Goal: Communication & Community: Answer question/provide support

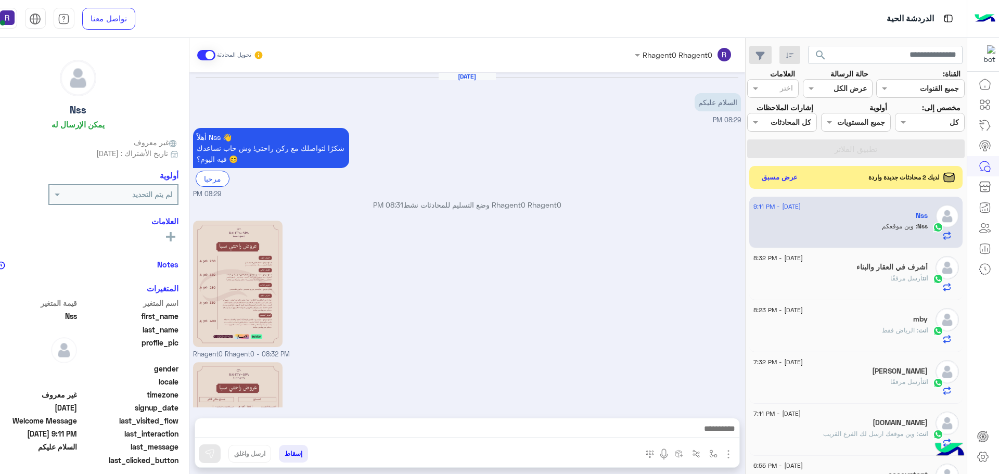
scroll to position [147, 0]
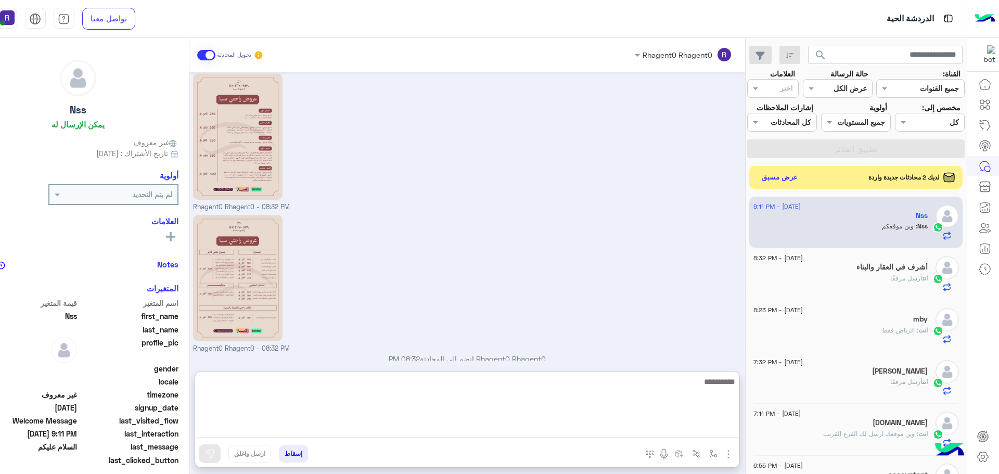
click at [688, 428] on textarea at bounding box center [467, 406] width 544 height 62
paste textarea "**********"
type textarea "**********"
click at [685, 386] on textarea "**********" at bounding box center [467, 406] width 544 height 62
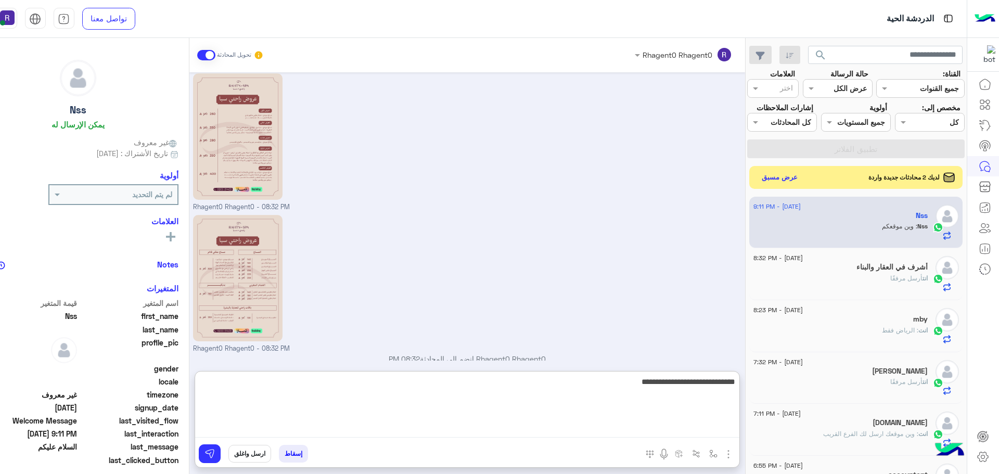
click at [685, 386] on textarea "**********" at bounding box center [467, 406] width 544 height 62
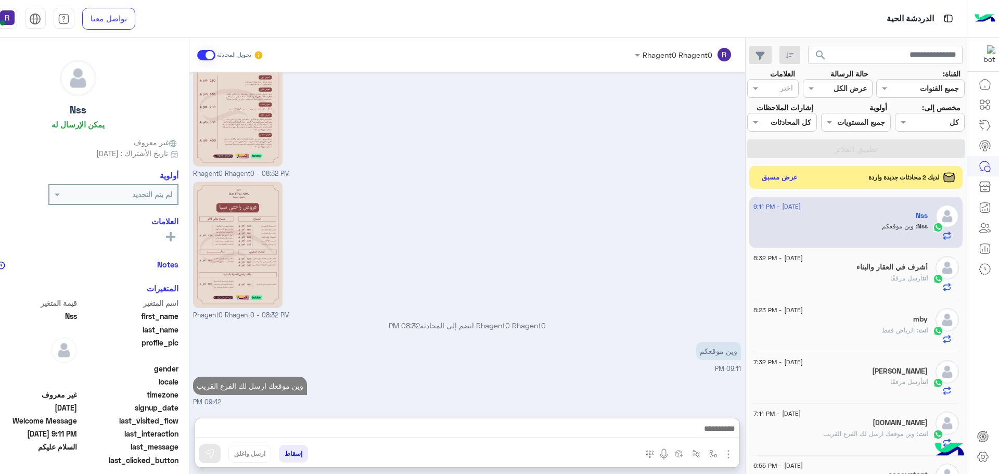
click at [513, 320] on div "Rhagent0 Rhagent0 انضم إلى المحادثة 08:32 PM" at bounding box center [467, 329] width 548 height 19
click at [790, 174] on button "عرض مسبق" at bounding box center [779, 177] width 44 height 14
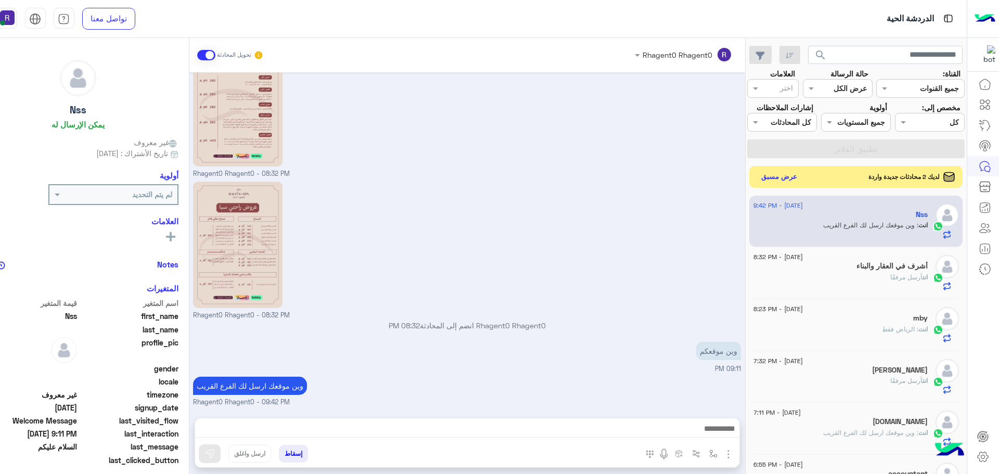
click at [793, 175] on button "عرض مسبق" at bounding box center [779, 177] width 44 height 14
click at [900, 272] on h5 "zafar 23" at bounding box center [914, 267] width 28 height 9
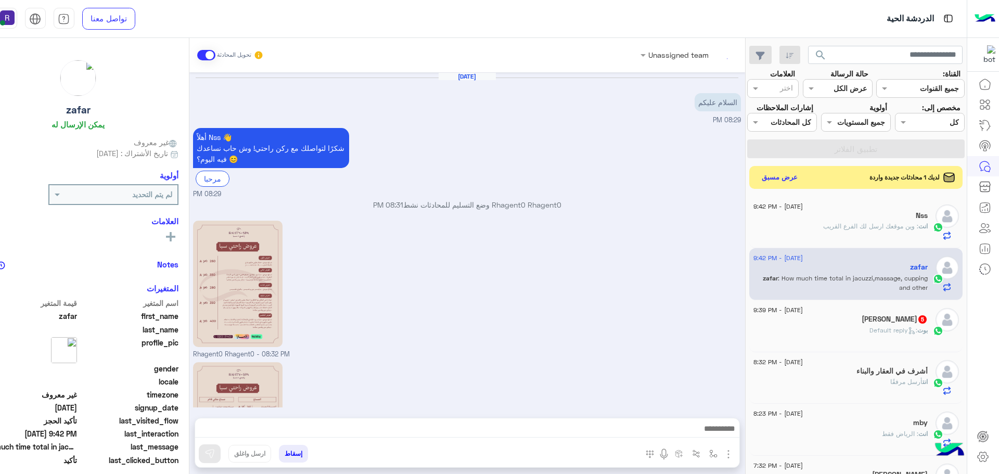
scroll to position [181, 0]
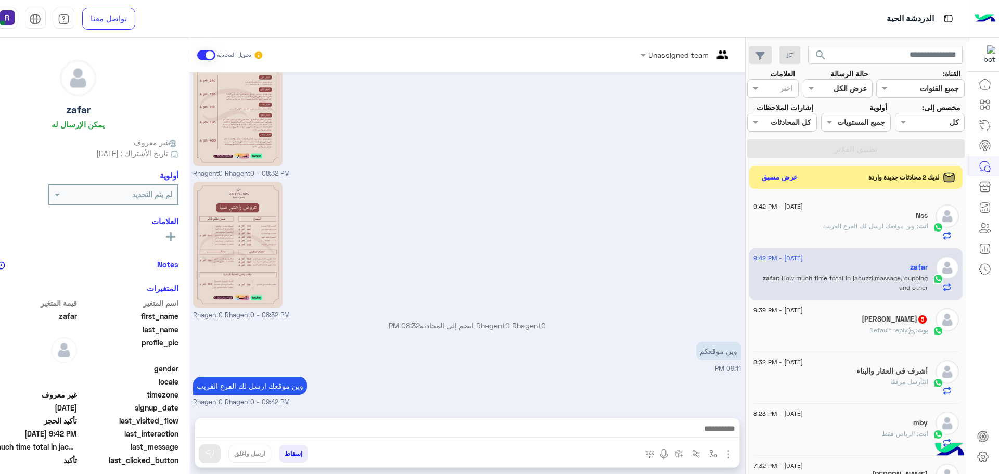
click at [913, 326] on span ": Default reply" at bounding box center [893, 330] width 48 height 8
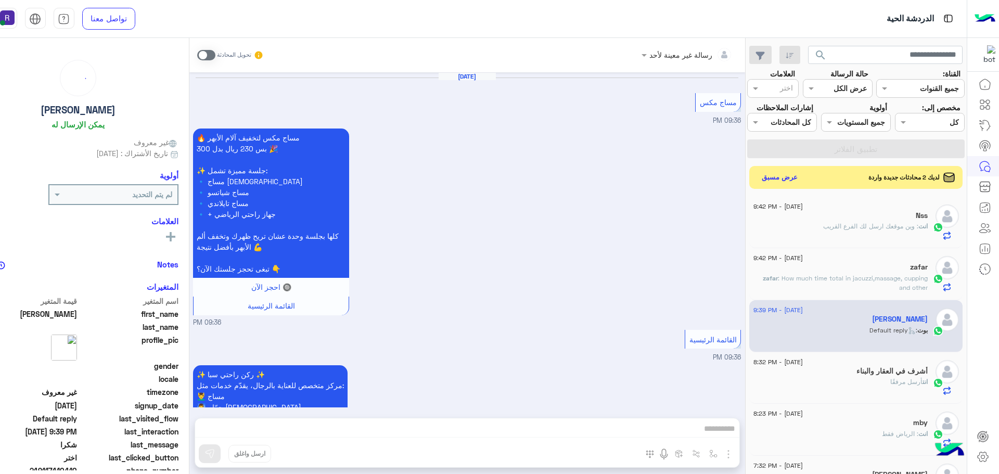
scroll to position [931, 0]
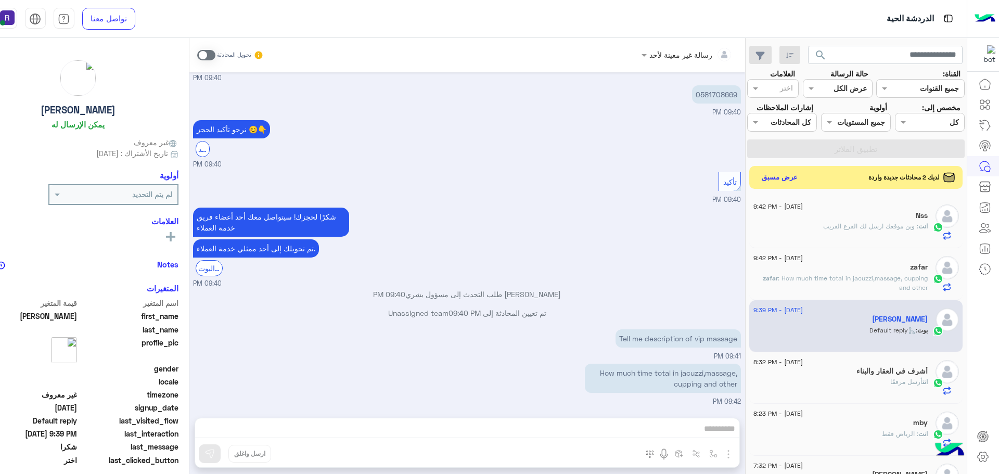
click at [199, 54] on span at bounding box center [206, 55] width 18 height 10
click at [502, 431] on div "رسالة غير معينة لأحد تحويل المحادثة [DATE] مساج مكس 09:36 PM 🔥 مساج مكس لتخفيف …" at bounding box center [467, 258] width 556 height 440
click at [204, 55] on span at bounding box center [206, 55] width 18 height 10
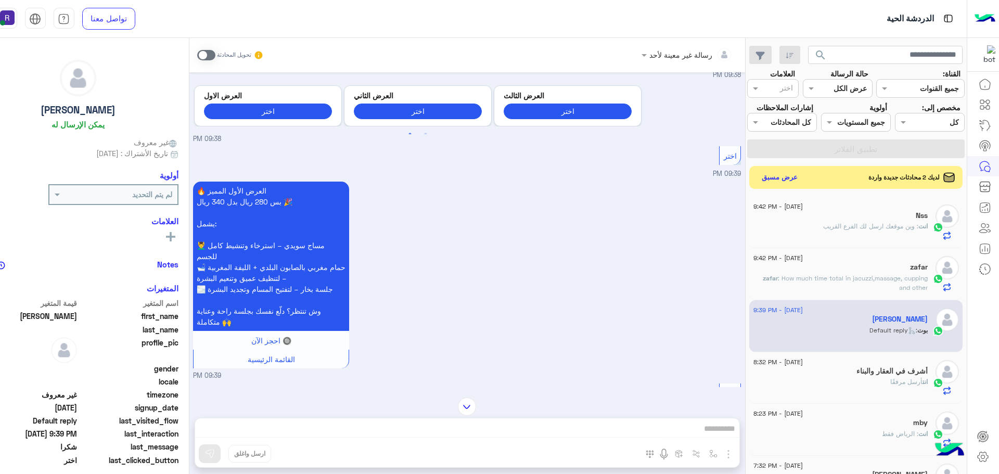
scroll to position [1775, 0]
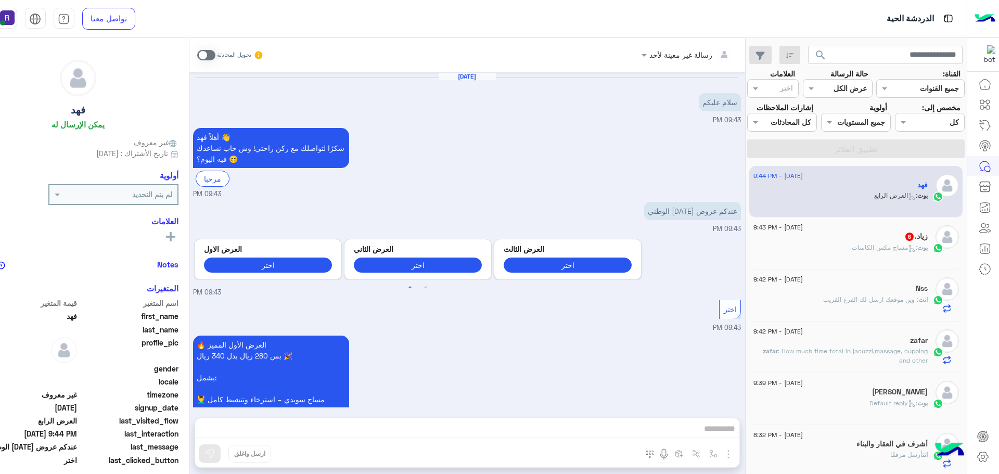
scroll to position [1013, 0]
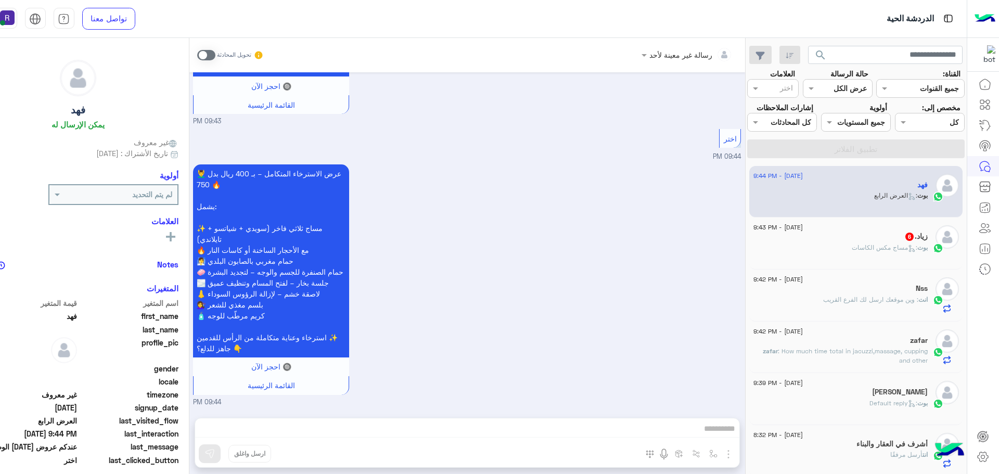
click at [898, 253] on div "بوت : مساج مكس الكاسات" at bounding box center [840, 252] width 174 height 18
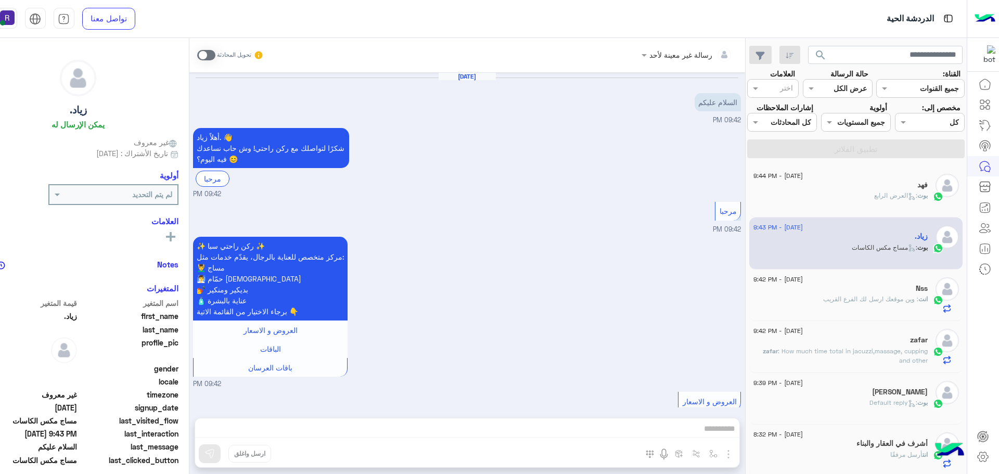
scroll to position [831, 0]
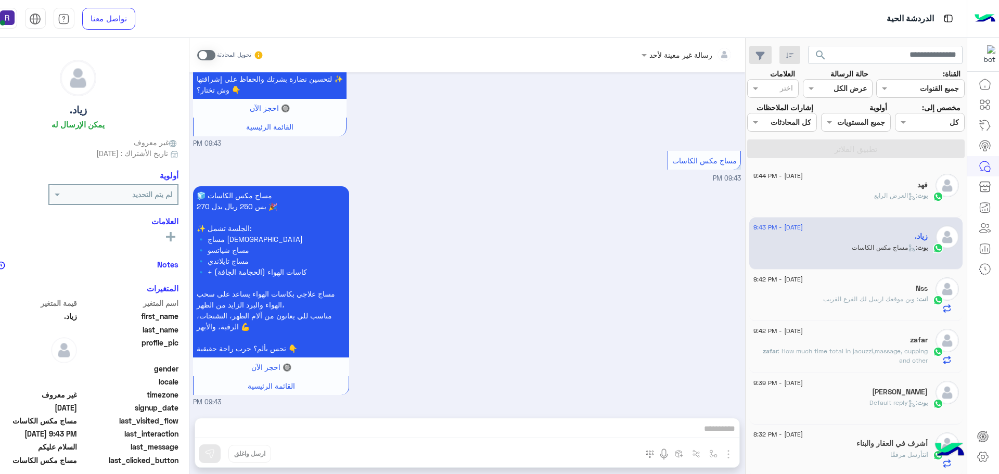
click at [209, 57] on span at bounding box center [206, 55] width 18 height 10
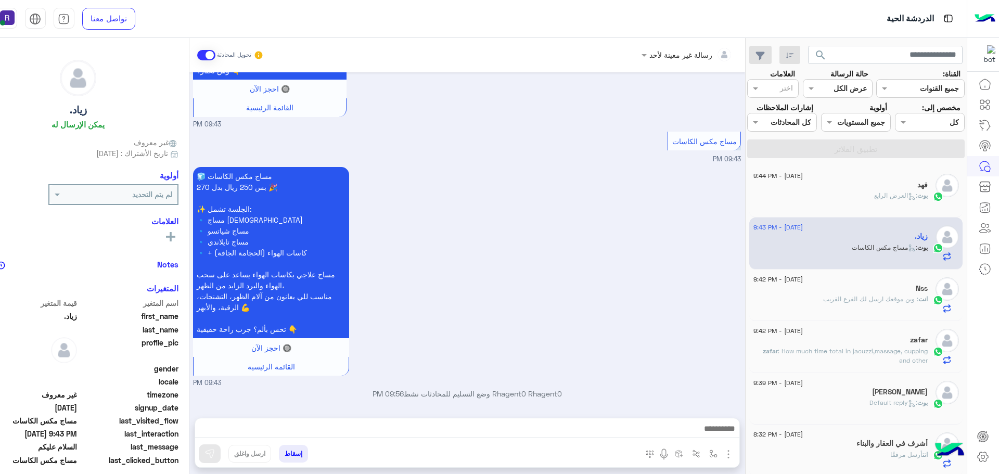
scroll to position [850, 0]
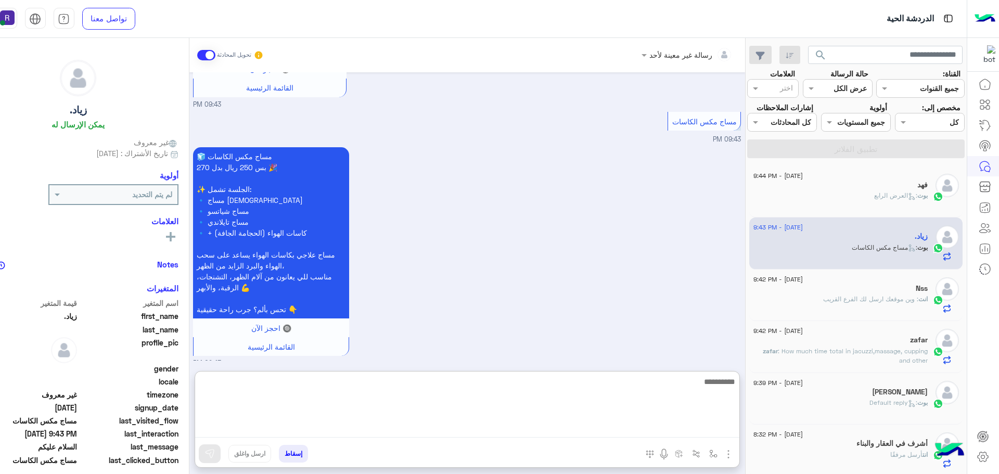
click at [388, 427] on textarea at bounding box center [467, 406] width 544 height 62
paste textarea "**********"
type textarea "**********"
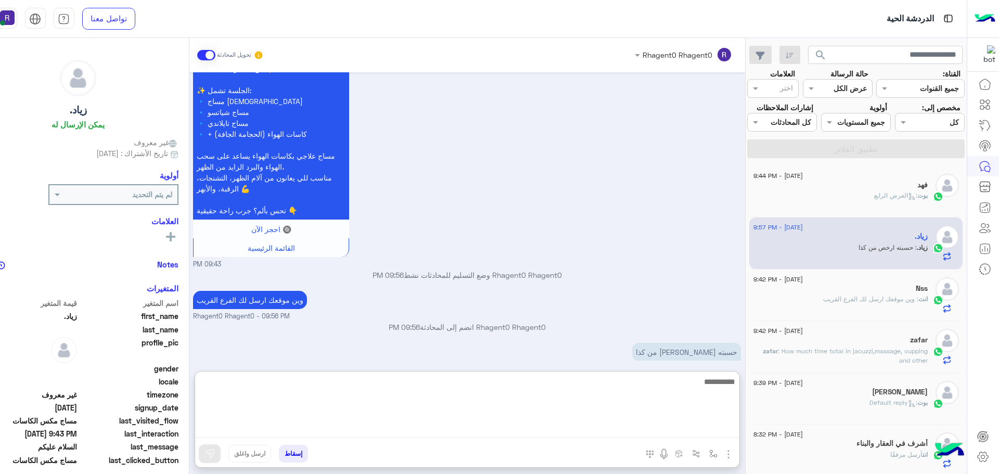
scroll to position [983, 0]
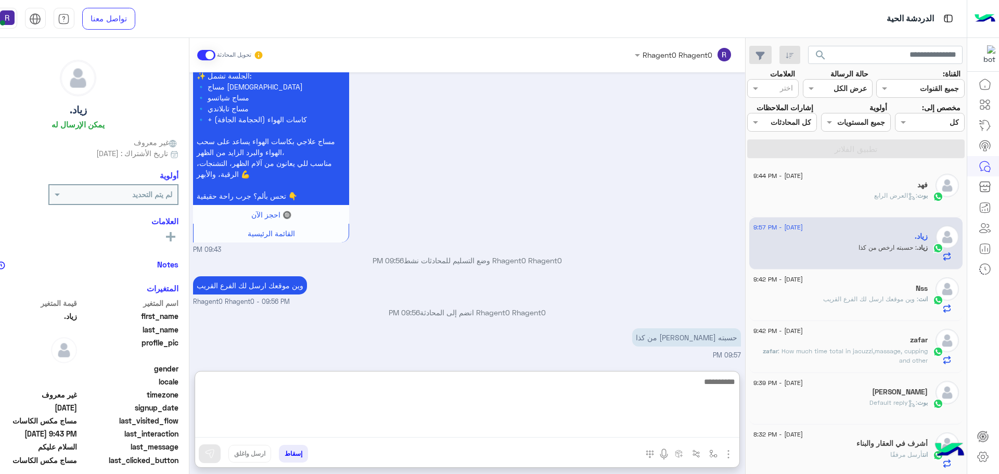
click at [619, 423] on textarea at bounding box center [467, 406] width 544 height 62
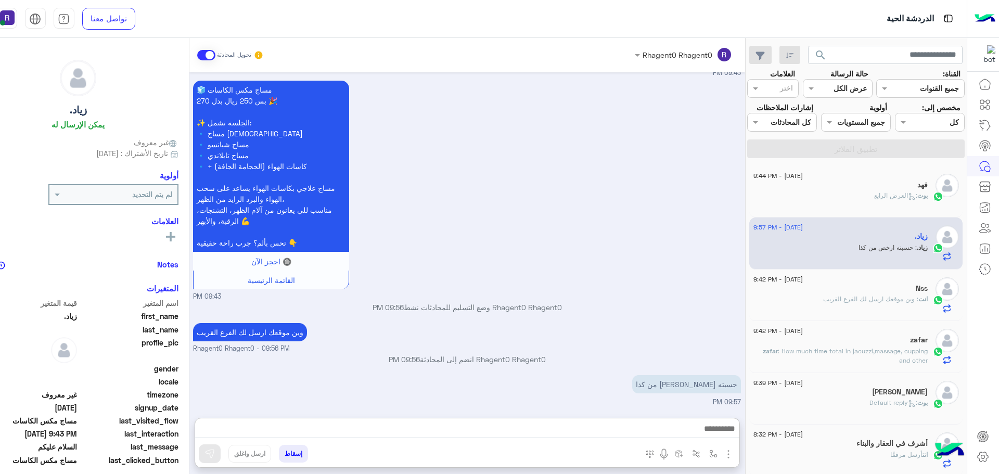
click at [730, 452] on img "button" at bounding box center [728, 454] width 12 height 12
click at [713, 432] on span "الصور" at bounding box center [708, 432] width 19 height 12
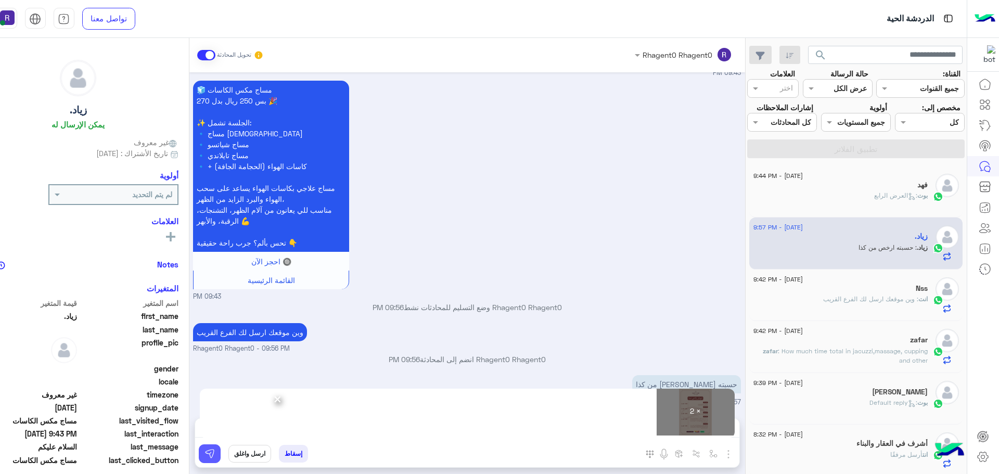
click at [214, 450] on img at bounding box center [209, 453] width 10 height 10
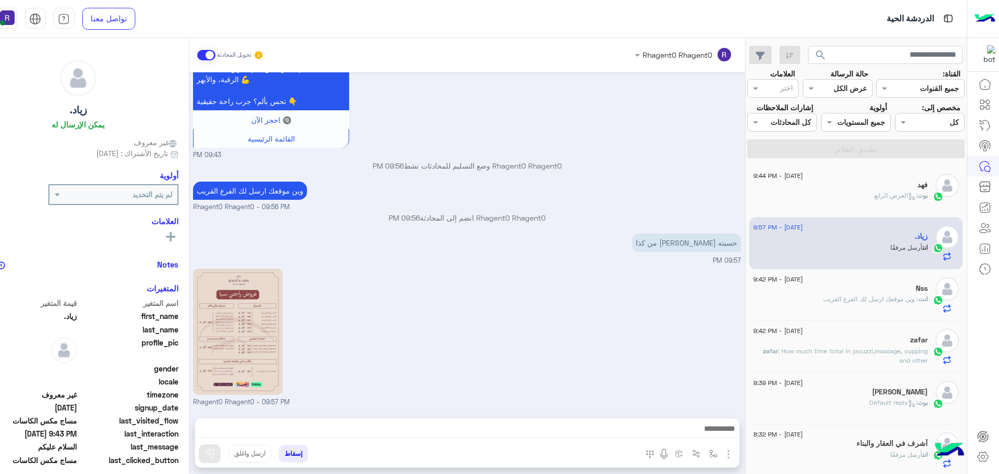
scroll to position [1220, 0]
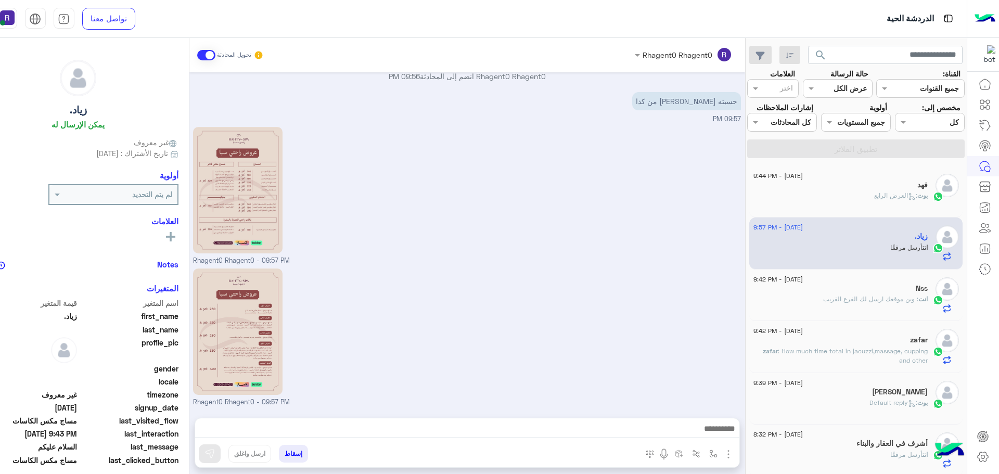
click at [690, 207] on div "Rhagent0 Rhagent0 - 09:57 PM" at bounding box center [467, 195] width 548 height 142
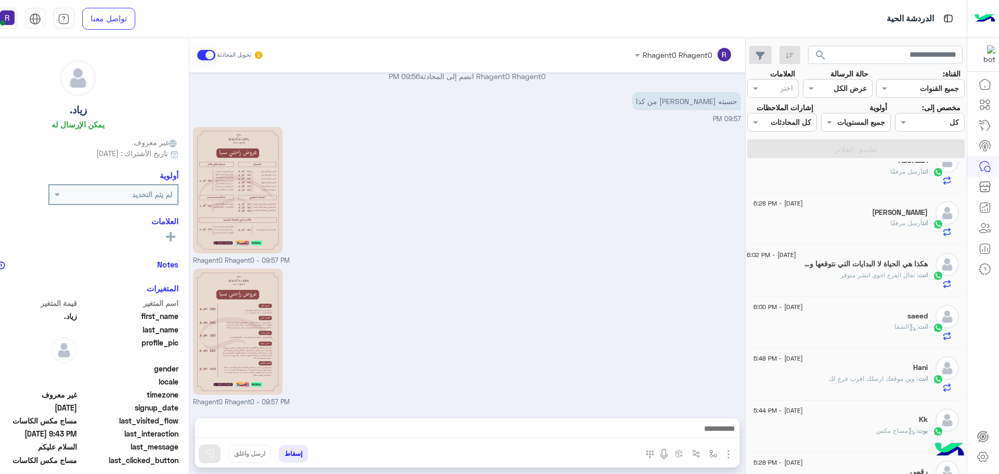
scroll to position [0, 0]
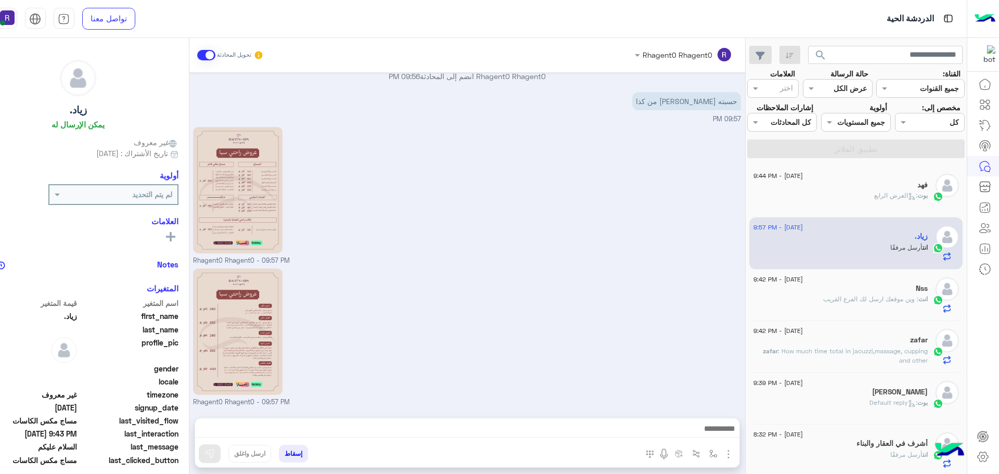
click at [639, 278] on div "Rhagent0 Rhagent0 - 09:57 PM" at bounding box center [467, 337] width 548 height 142
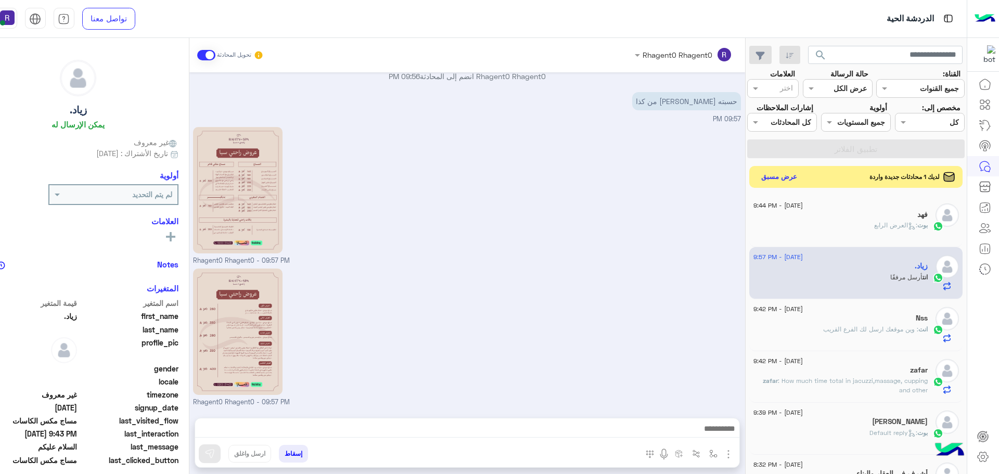
click at [787, 178] on button "عرض مسبق" at bounding box center [779, 177] width 44 height 14
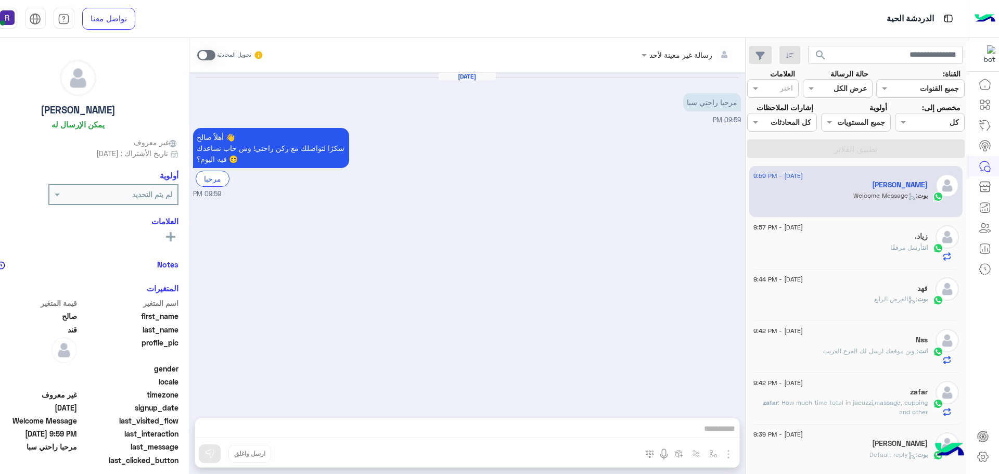
click at [198, 48] on div "تحويل المحادثة" at bounding box center [230, 55] width 67 height 19
click at [199, 52] on span at bounding box center [206, 55] width 18 height 10
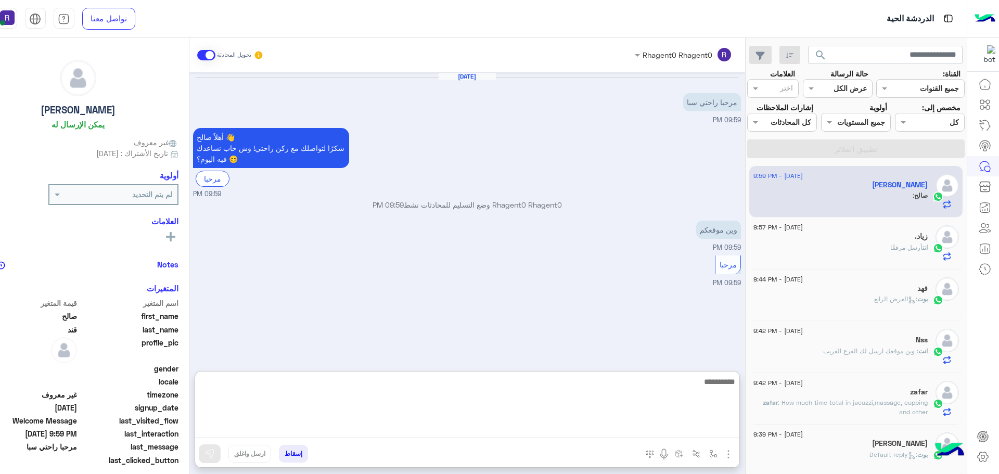
click at [695, 426] on textarea at bounding box center [467, 406] width 544 height 62
paste textarea "**********"
type textarea "**********"
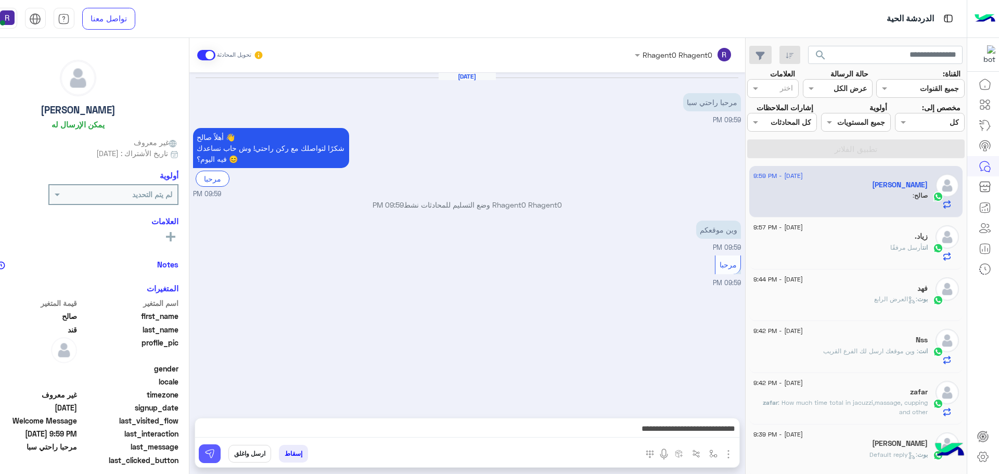
click at [207, 456] on img at bounding box center [209, 453] width 10 height 10
click at [732, 455] on img "button" at bounding box center [728, 454] width 12 height 12
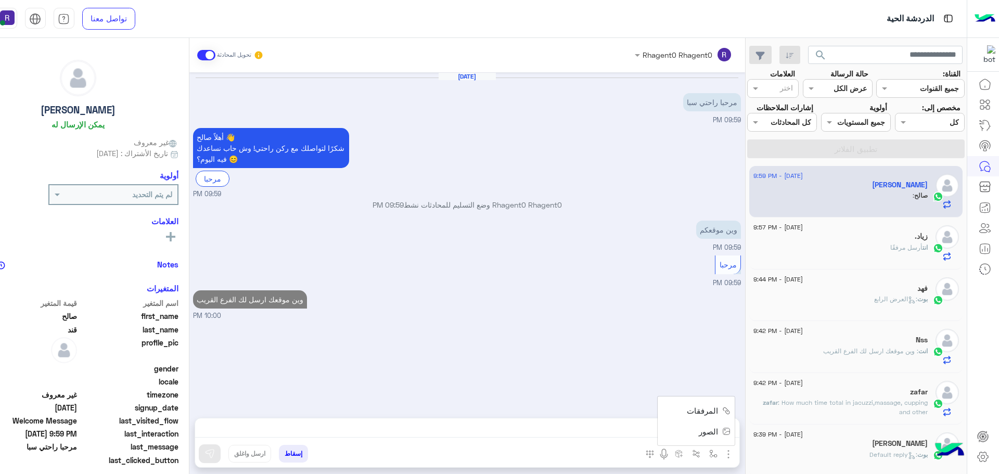
click at [708, 435] on span "الصور" at bounding box center [708, 432] width 19 height 12
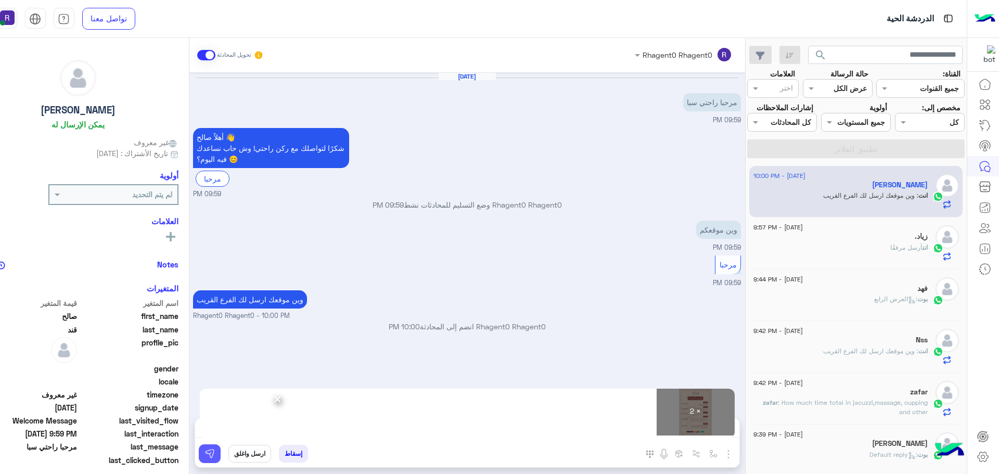
click at [219, 453] on button at bounding box center [210, 453] width 22 height 19
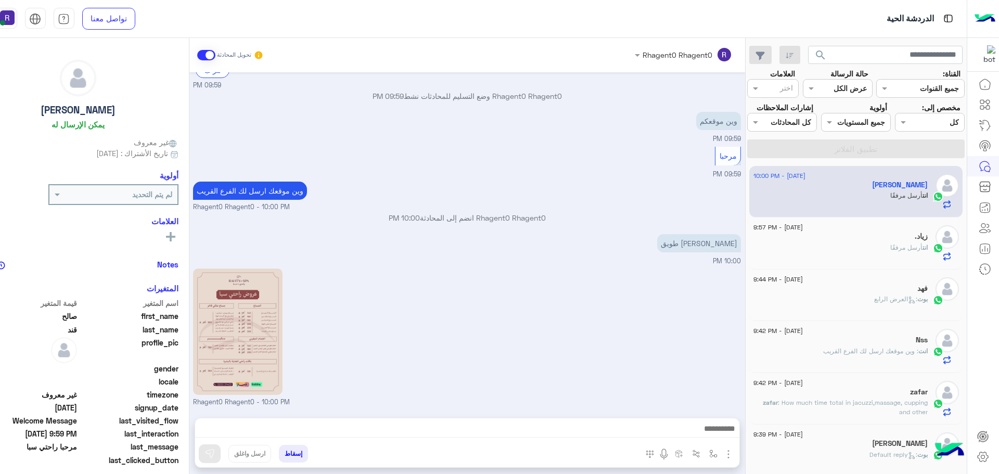
scroll to position [250, 0]
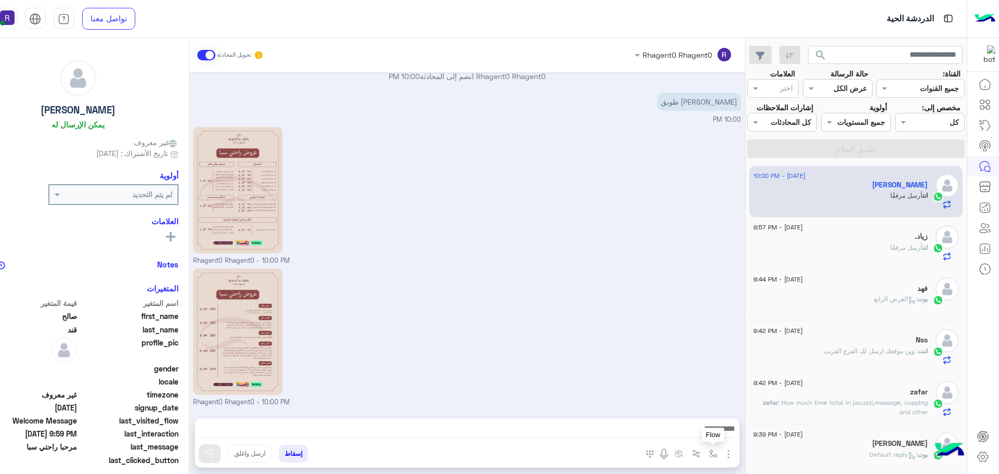
click at [713, 456] on img "button" at bounding box center [713, 454] width 8 height 8
click at [700, 435] on input "text" at bounding box center [681, 431] width 70 height 12
type input "***"
click at [696, 419] on div "لبن" at bounding box center [682, 412] width 77 height 20
type textarea "***"
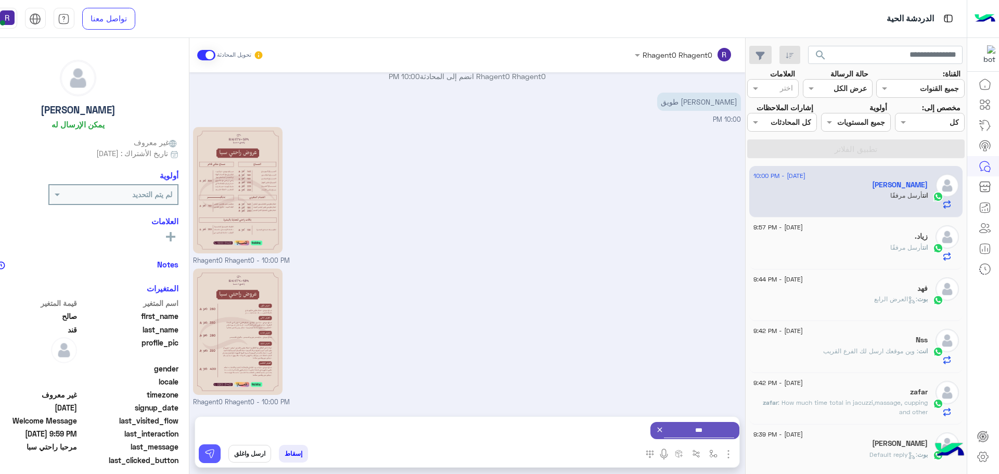
click at [215, 456] on button at bounding box center [210, 453] width 22 height 19
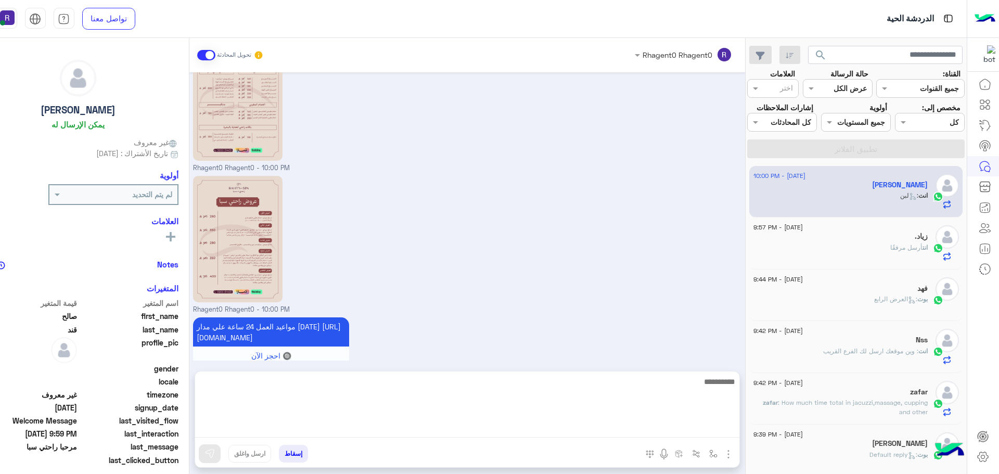
click at [616, 424] on textarea at bounding box center [467, 406] width 544 height 62
type textarea "**********"
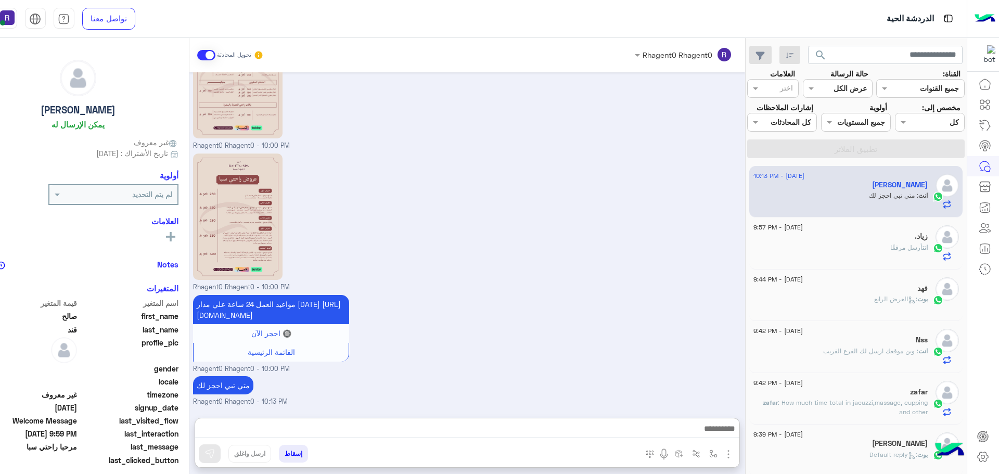
click at [660, 292] on div "مواعيد العمل 24 ساعة علي مدار اليوم https://maps.app.goo.gl/H7tsGYEmp6EGsZ938 🔘…" at bounding box center [467, 333] width 548 height 82
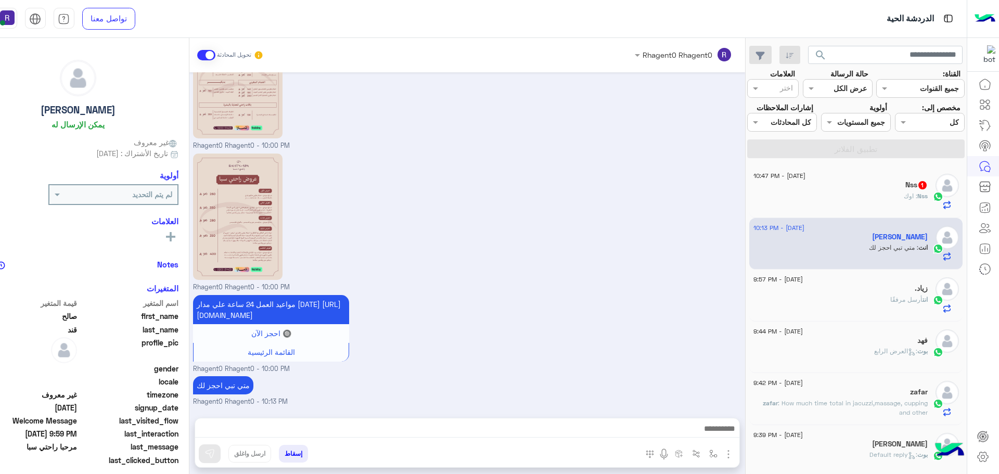
click at [855, 188] on div "Nss 1" at bounding box center [840, 186] width 174 height 11
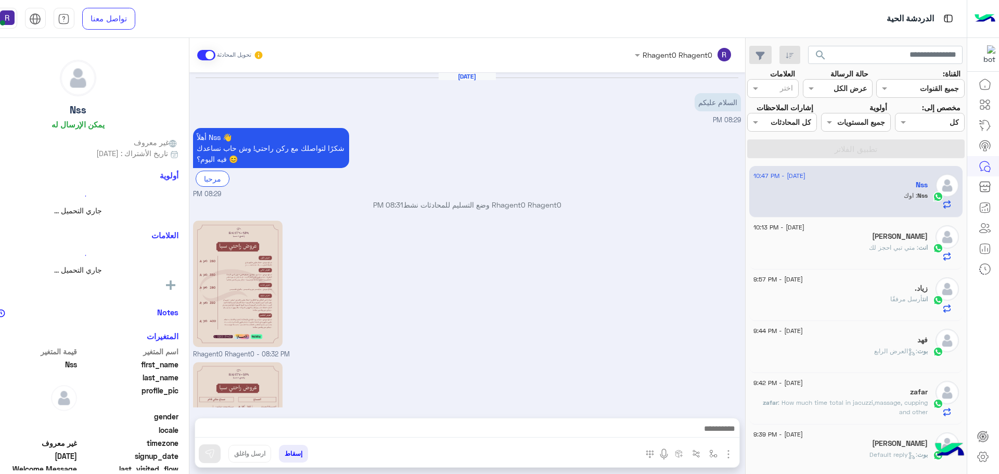
scroll to position [233, 0]
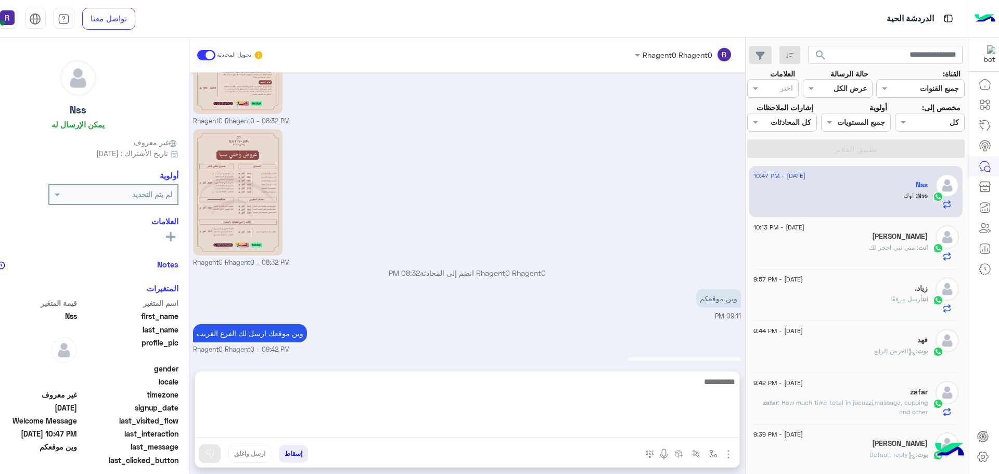
click at [700, 428] on textarea at bounding box center [467, 406] width 544 height 62
type textarea "**********"
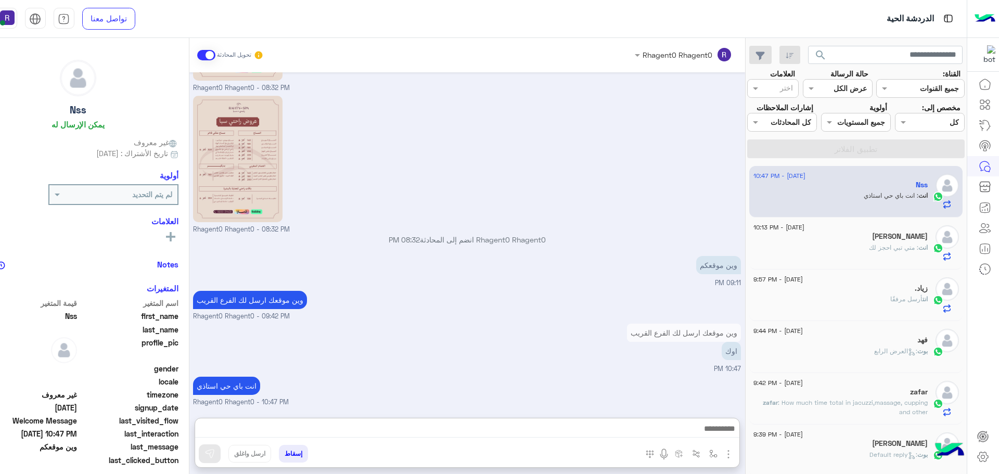
click at [591, 253] on div "وين موقعكم 09:11 PM" at bounding box center [467, 270] width 548 height 35
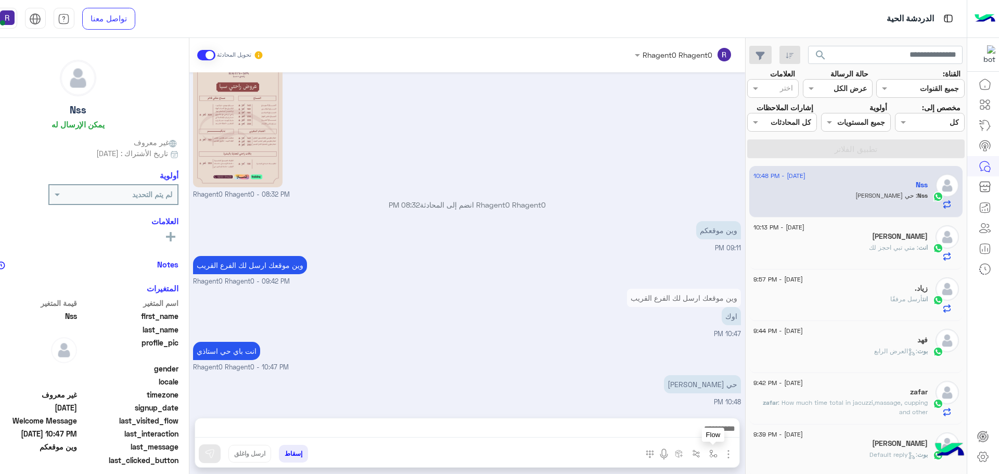
click at [716, 456] on img "button" at bounding box center [713, 454] width 8 height 8
click at [710, 419] on div "أدخل اسم مجموعة الرسائل" at bounding box center [666, 431] width 110 height 28
click at [699, 433] on input "text" at bounding box center [681, 431] width 70 height 12
type input "****"
click at [700, 405] on div "الشفا" at bounding box center [682, 412] width 77 height 20
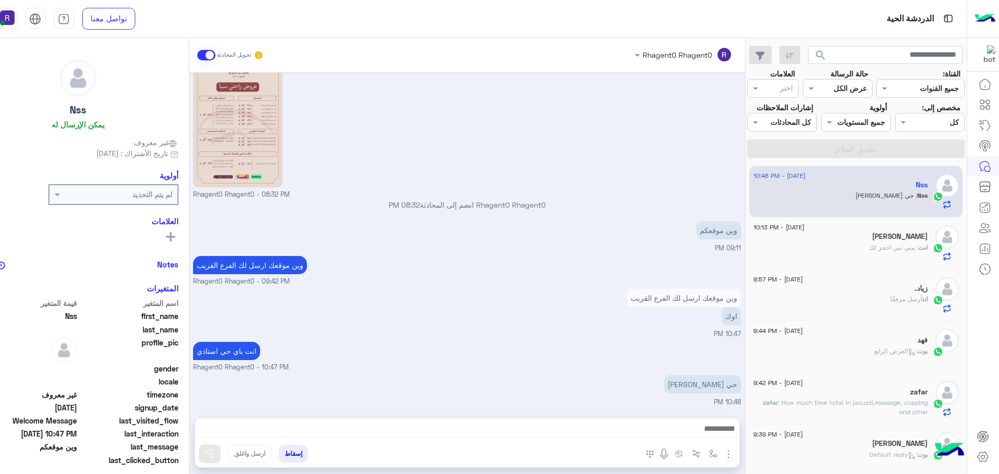
type textarea "*****"
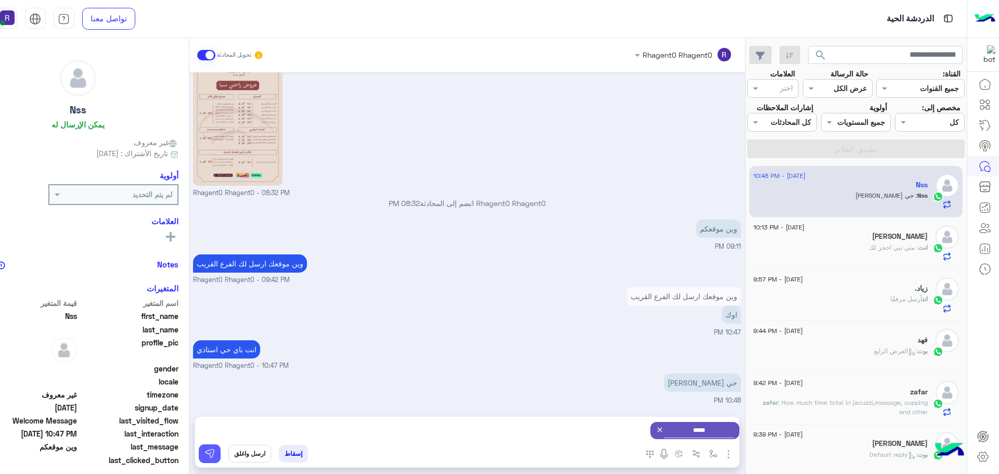
click at [207, 453] on img at bounding box center [209, 453] width 10 height 10
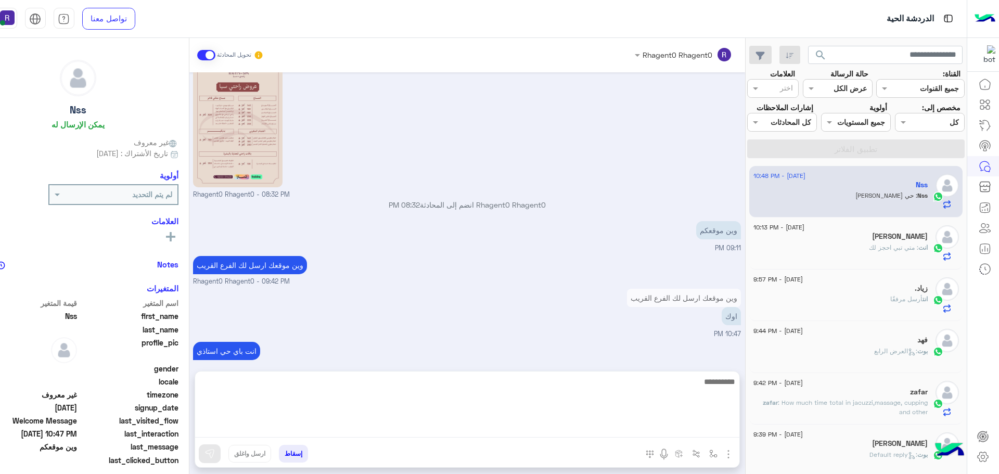
click at [722, 436] on textarea at bounding box center [467, 406] width 544 height 62
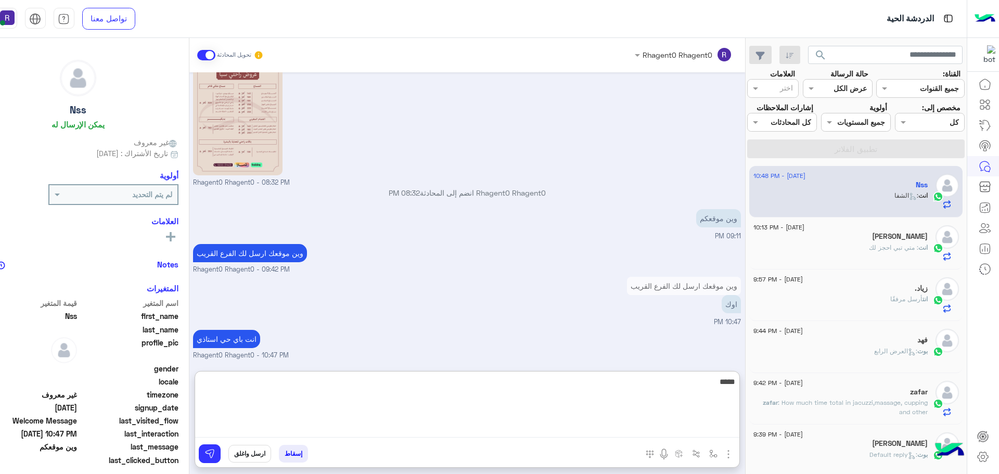
scroll to position [441, 0]
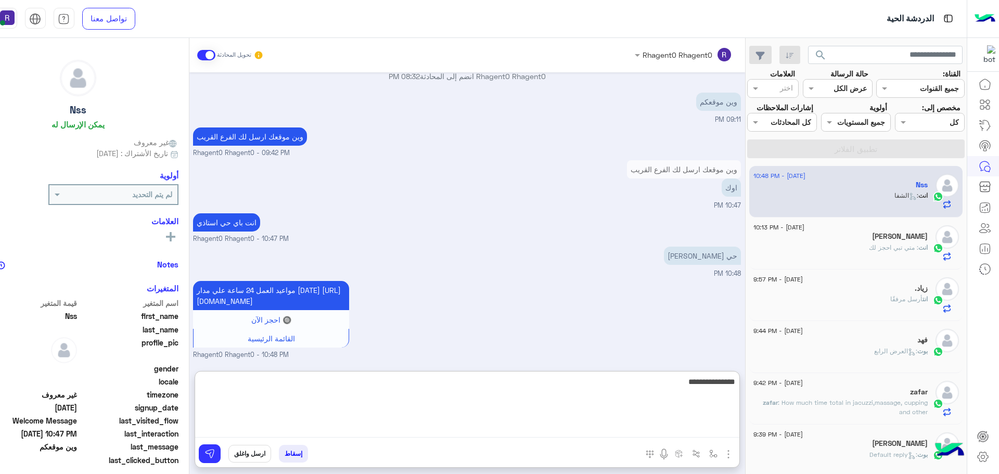
type textarea "**********"
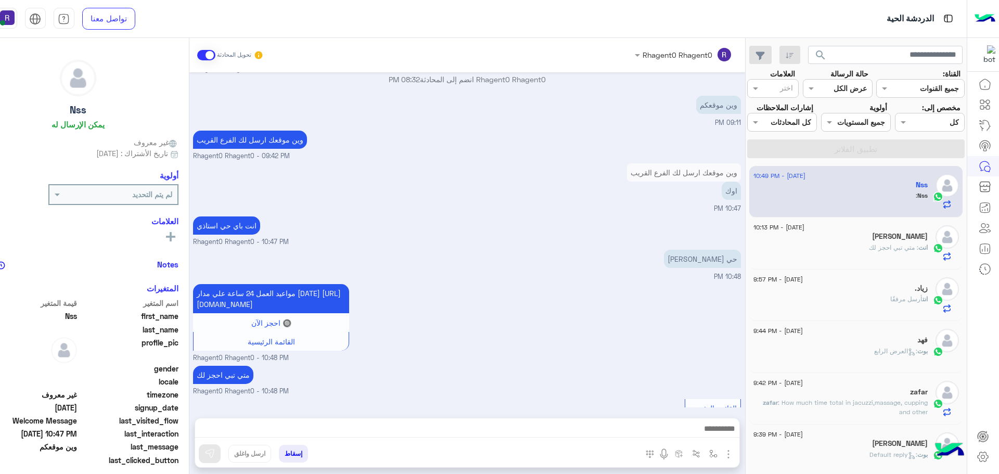
scroll to position [497, 0]
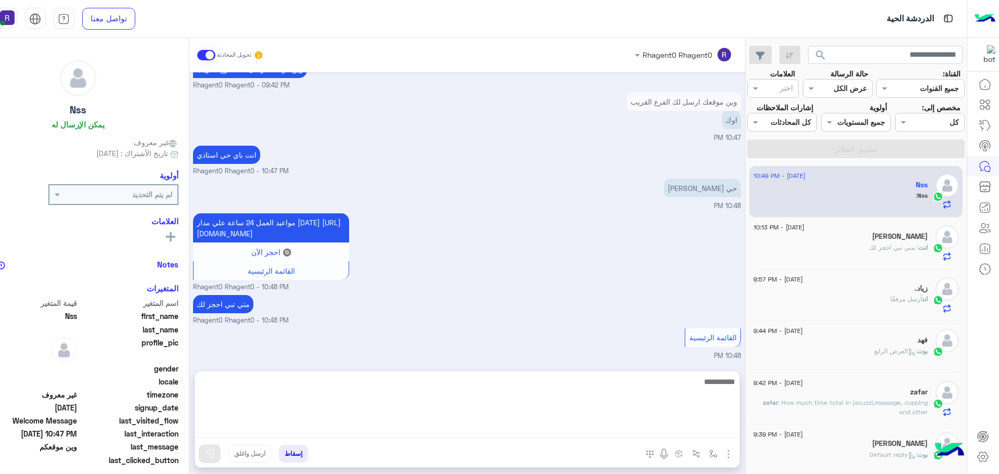
click at [694, 433] on textarea at bounding box center [467, 406] width 544 height 62
type textarea "**********"
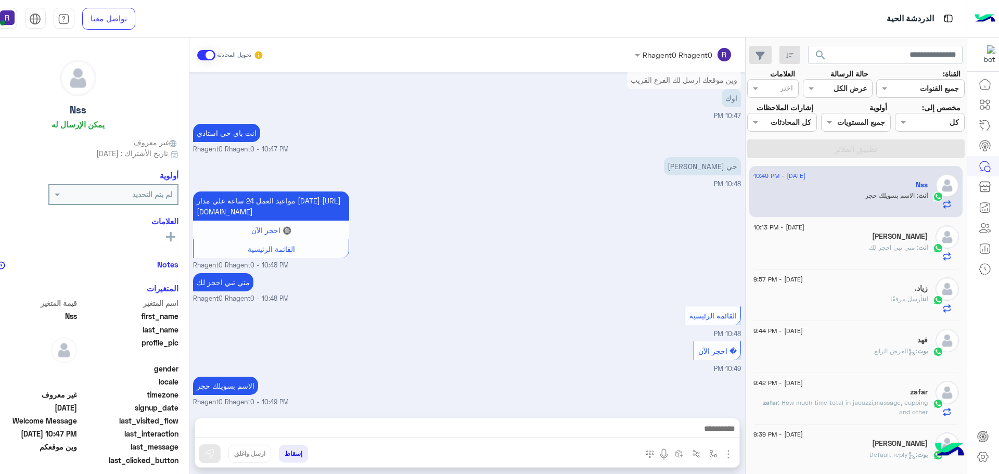
click at [729, 455] on img "button" at bounding box center [728, 454] width 12 height 12
click at [716, 433] on span "الصور" at bounding box center [708, 432] width 19 height 12
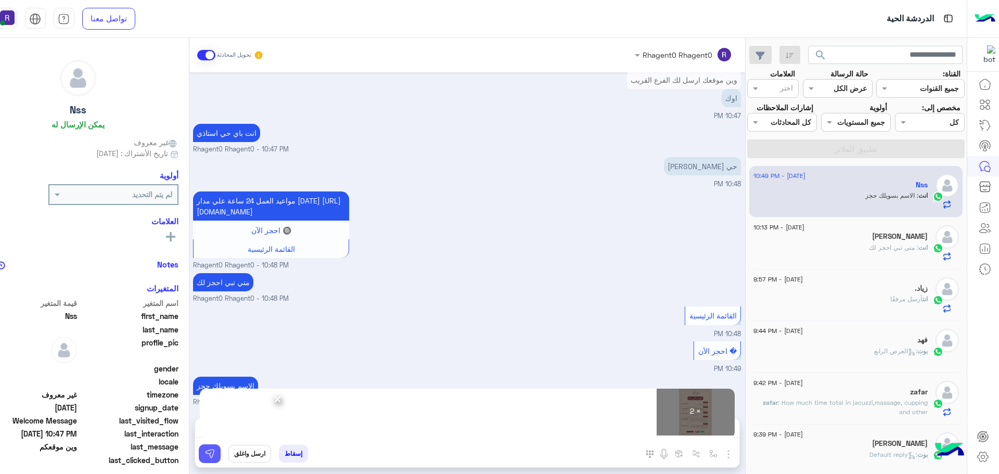
click at [210, 456] on img at bounding box center [209, 453] width 10 height 10
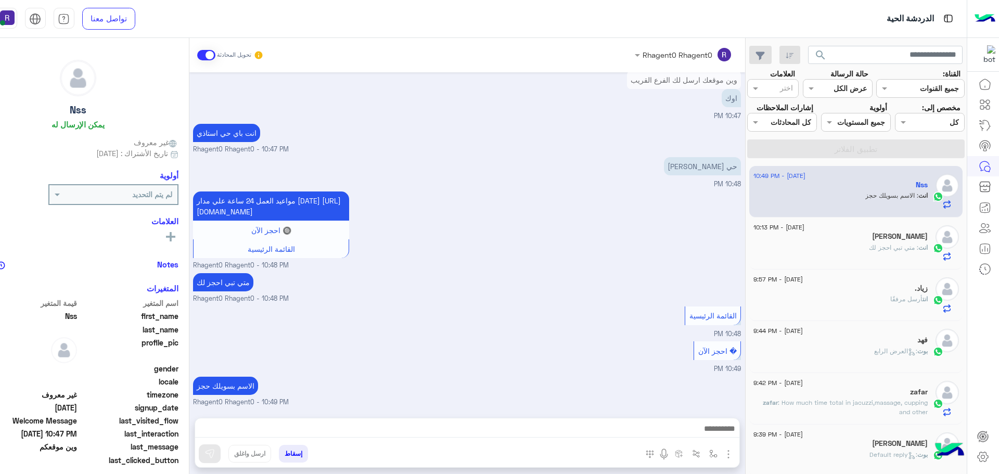
drag, startPoint x: 193, startPoint y: 334, endPoint x: 191, endPoint y: 364, distance: 30.2
click at [191, 364] on div "Sep 9, 2025 السلام عليكم 08:29 PM أهلاً Nss 👋 شكرًا لتواصلك مع ركن راحتي! وش حا…" at bounding box center [467, 239] width 556 height 335
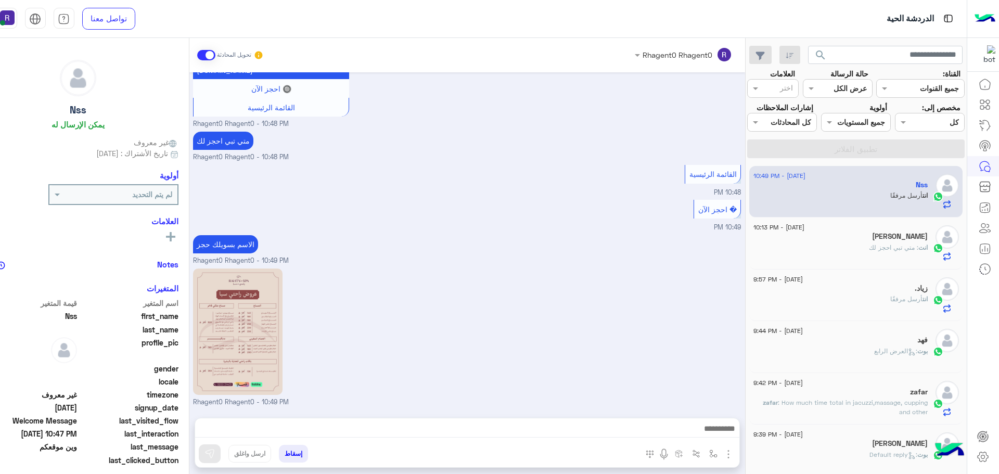
click at [511, 294] on div "Rhagent0 Rhagent0 - 10:49 PM" at bounding box center [467, 337] width 548 height 142
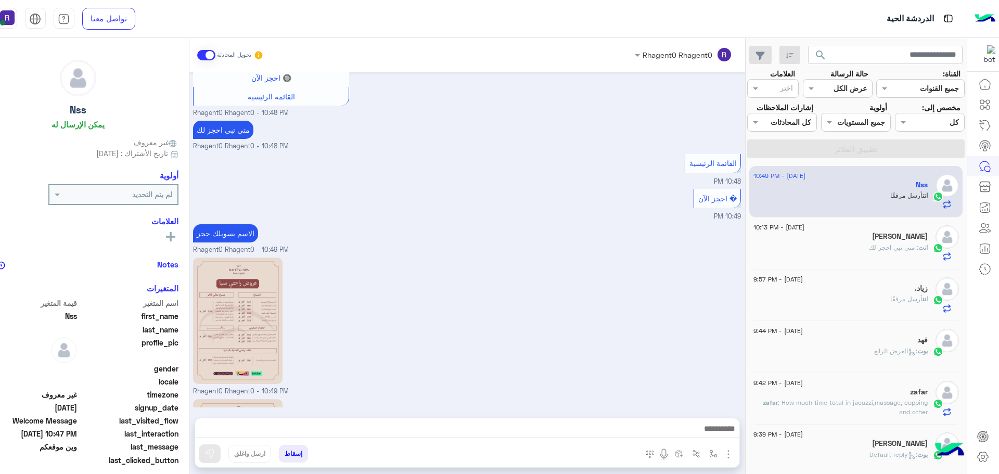
scroll to position [813, 0]
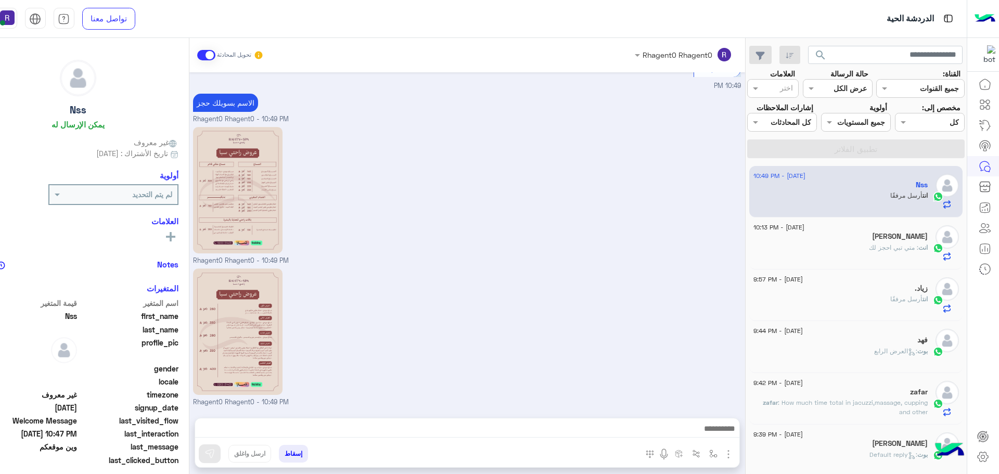
click at [668, 258] on small "Rhagent0 Rhagent0 - 10:49 PM" at bounding box center [467, 261] width 548 height 10
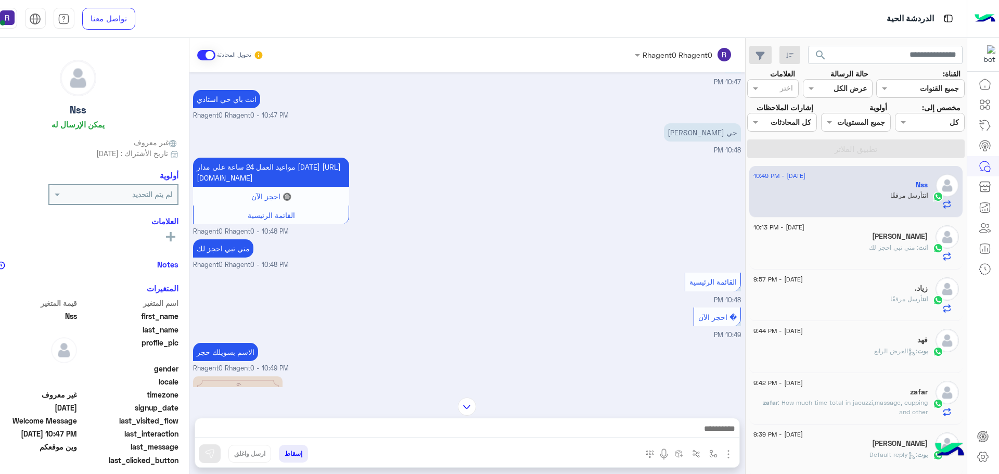
scroll to position [813, 0]
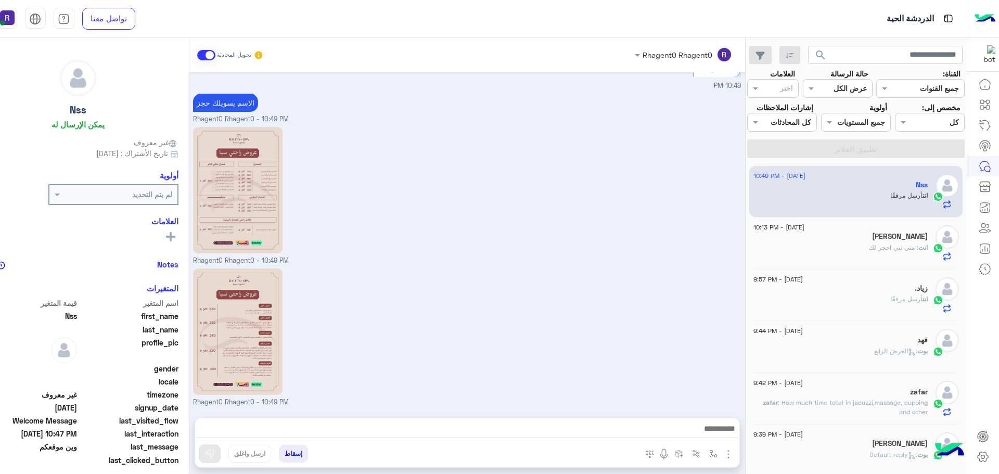
click at [730, 207] on div "Rhagent0 Rhagent0 - 10:49 PM" at bounding box center [467, 195] width 548 height 142
click at [656, 174] on div "Rhagent0 Rhagent0 - 10:49 PM" at bounding box center [467, 195] width 548 height 142
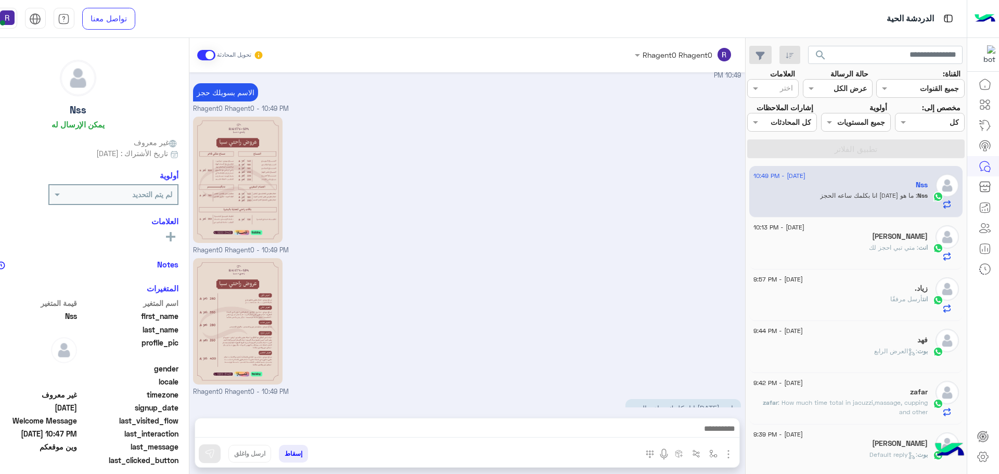
scroll to position [848, 0]
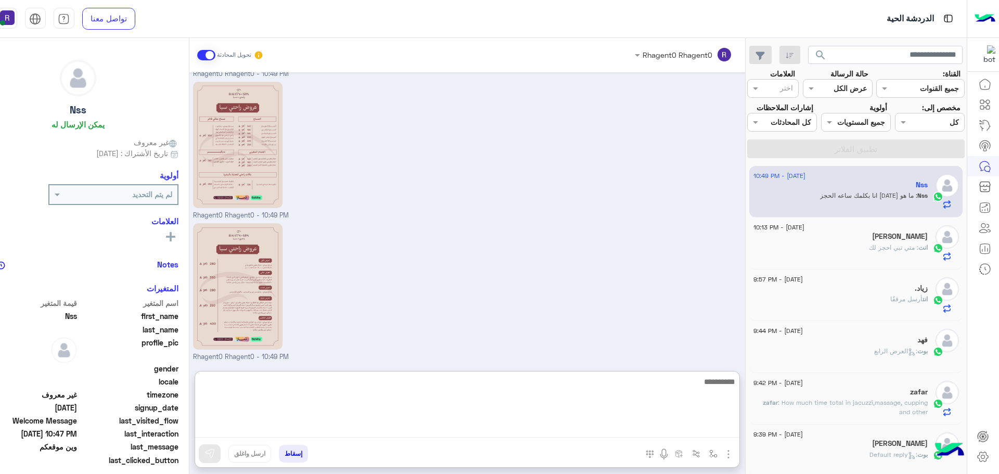
click at [687, 429] on textarea at bounding box center [467, 406] width 544 height 62
type textarea "**"
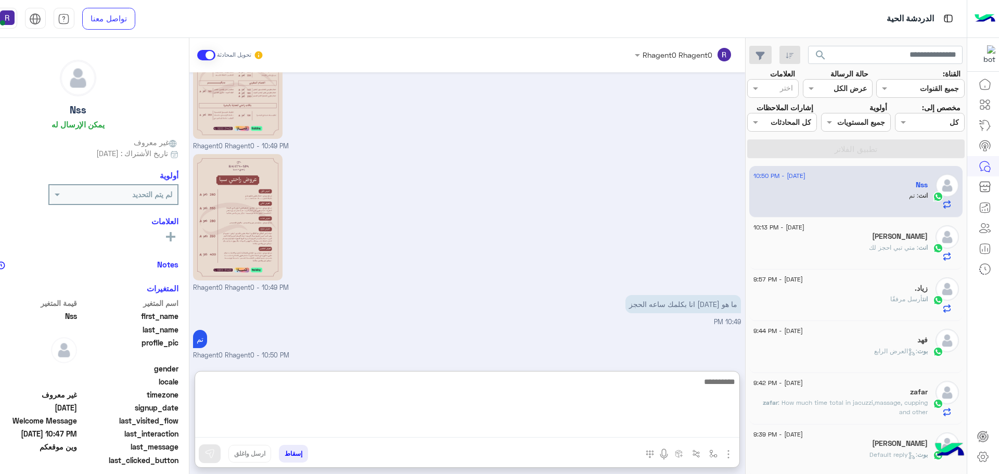
scroll to position [928, 0]
